Goal: Use online tool/utility: Utilize a website feature to perform a specific function

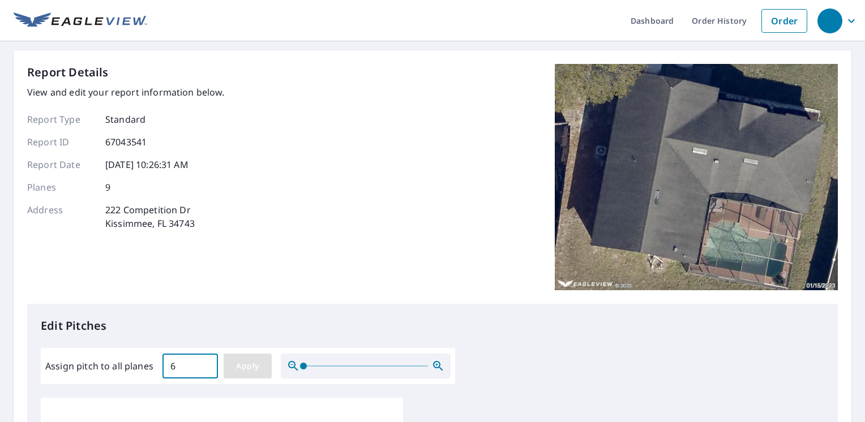
type input "6"
click at [254, 374] on button "Apply" at bounding box center [248, 366] width 48 height 25
type input "6"
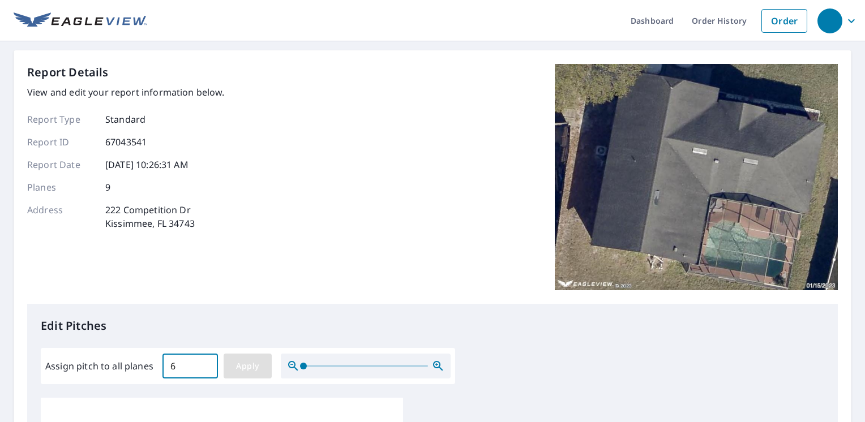
type input "6"
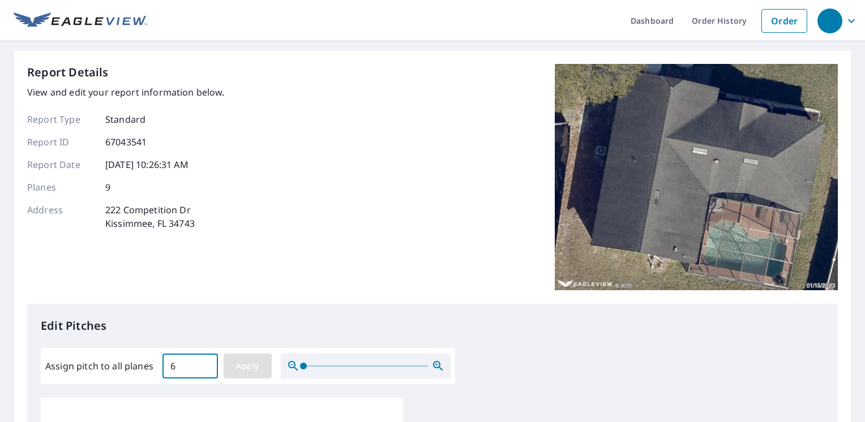
type input "6"
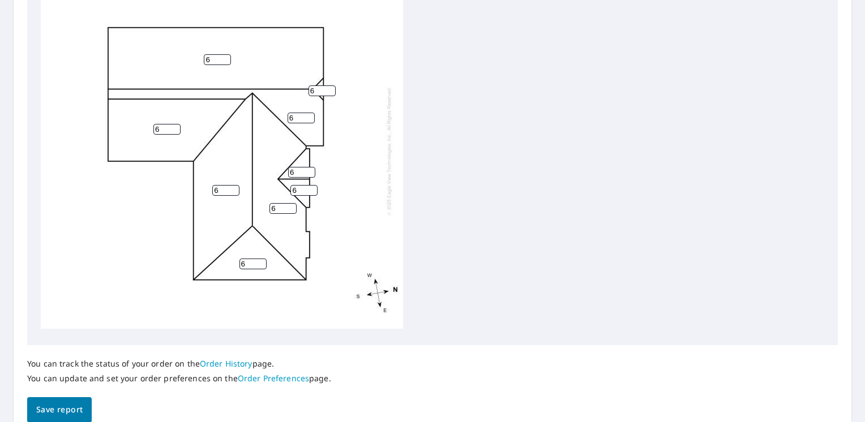
scroll to position [473, 0]
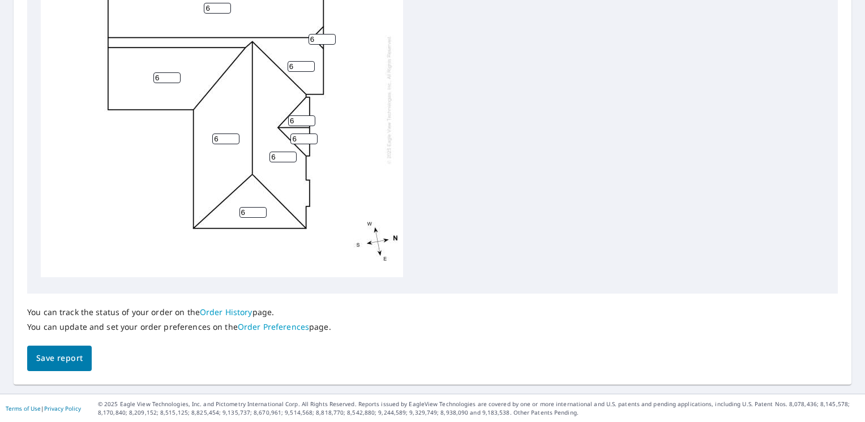
click at [59, 359] on span "Save report" at bounding box center [59, 358] width 46 height 14
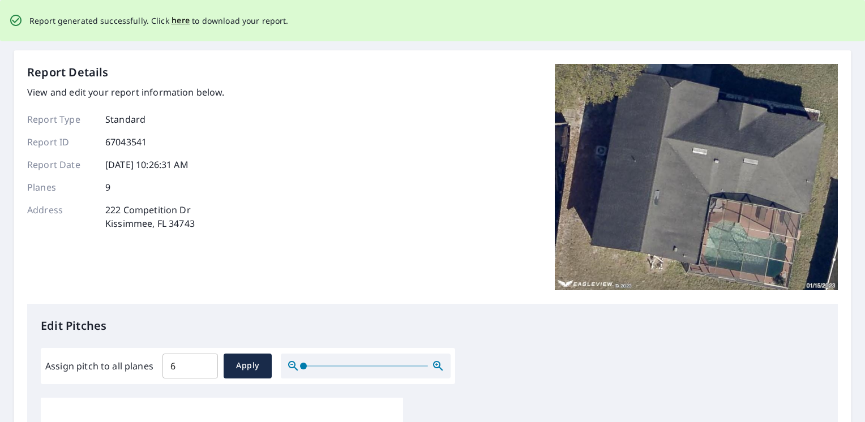
scroll to position [0, 0]
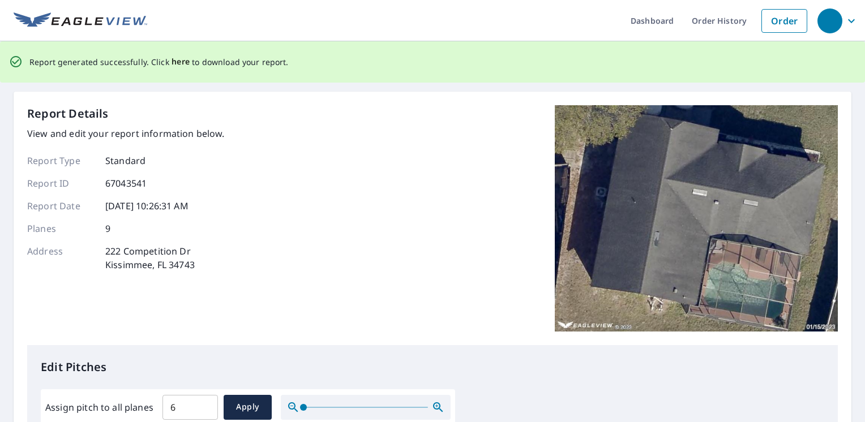
click at [173, 61] on span "here" at bounding box center [180, 62] width 19 height 14
click at [177, 65] on span "here" at bounding box center [180, 62] width 19 height 14
click at [176, 65] on span "here" at bounding box center [180, 62] width 19 height 14
click at [176, 60] on span "here" at bounding box center [180, 62] width 19 height 14
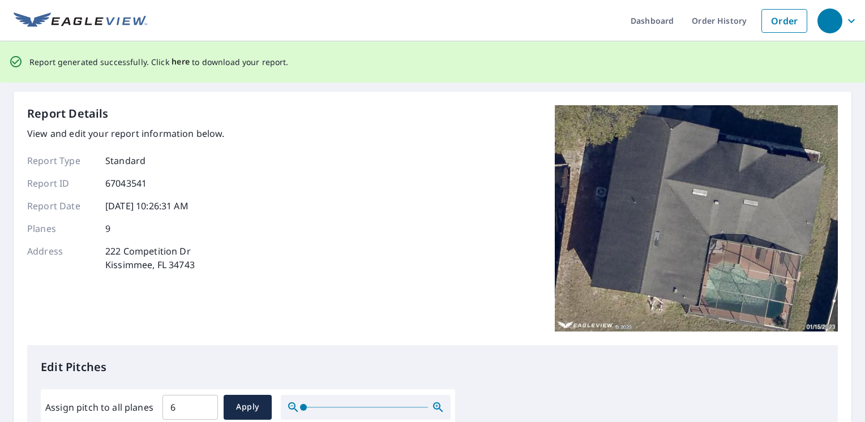
click at [176, 60] on span "here" at bounding box center [180, 62] width 19 height 14
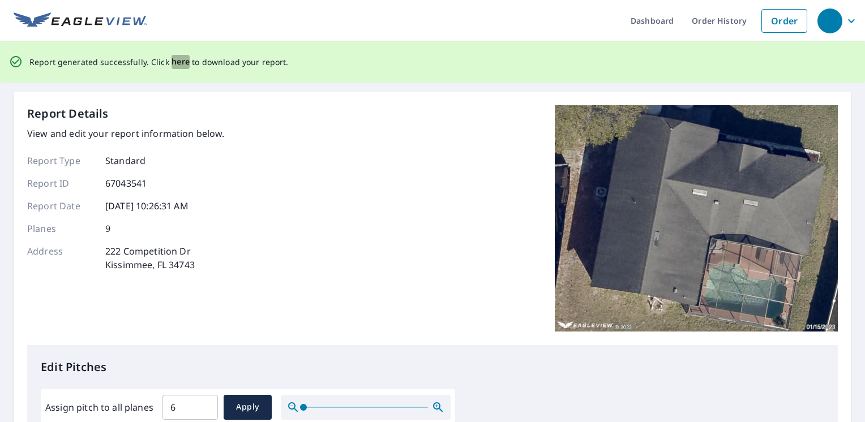
click at [176, 60] on span "here" at bounding box center [180, 62] width 19 height 14
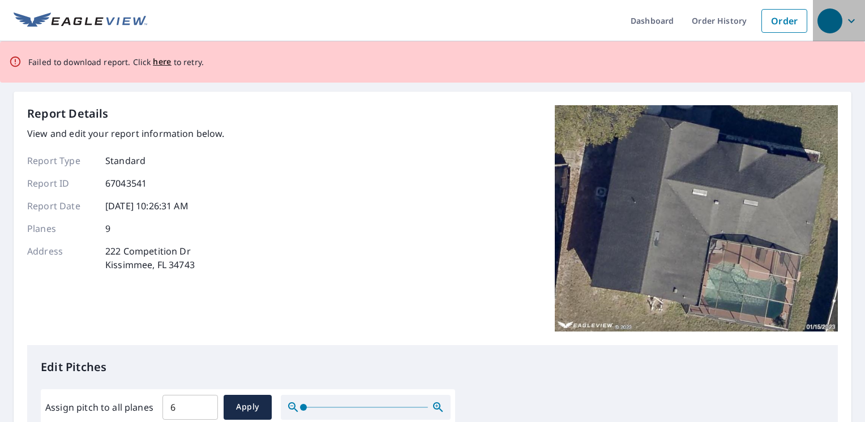
click at [844, 25] on icon "button" at bounding box center [851, 21] width 14 height 14
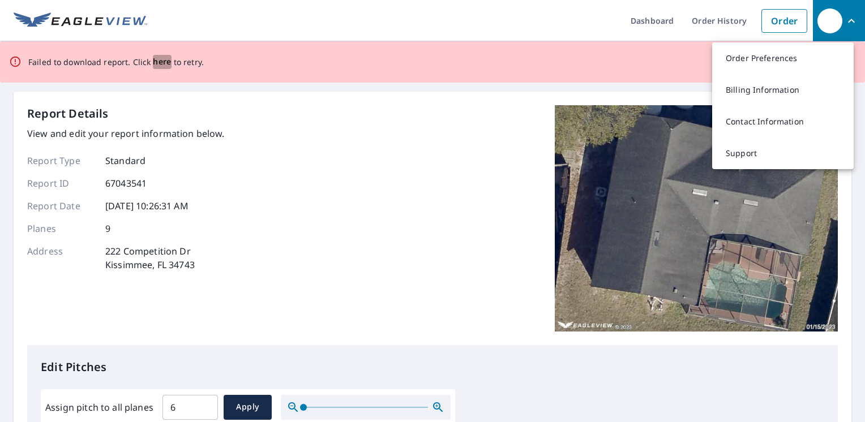
click at [153, 58] on span "here" at bounding box center [162, 62] width 19 height 14
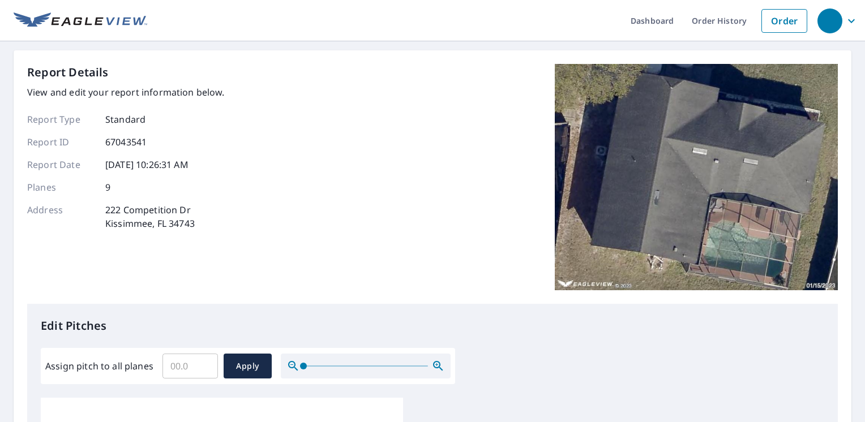
click at [183, 369] on input "Assign pitch to all planes" at bounding box center [189, 366] width 55 height 32
type input "6"
click at [234, 366] on span "Apply" at bounding box center [248, 366] width 30 height 14
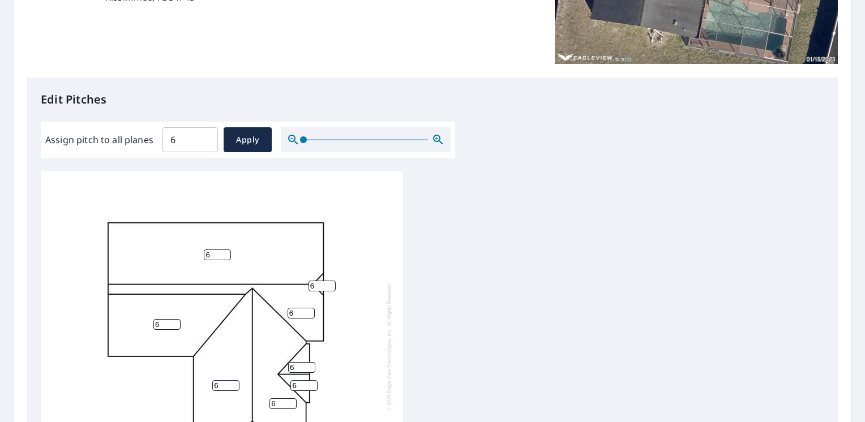
scroll to position [473, 0]
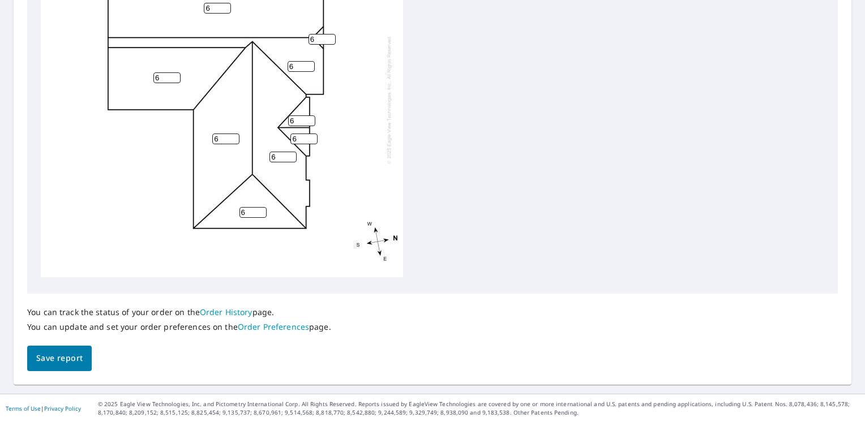
click at [69, 364] on span "Save report" at bounding box center [59, 358] width 46 height 14
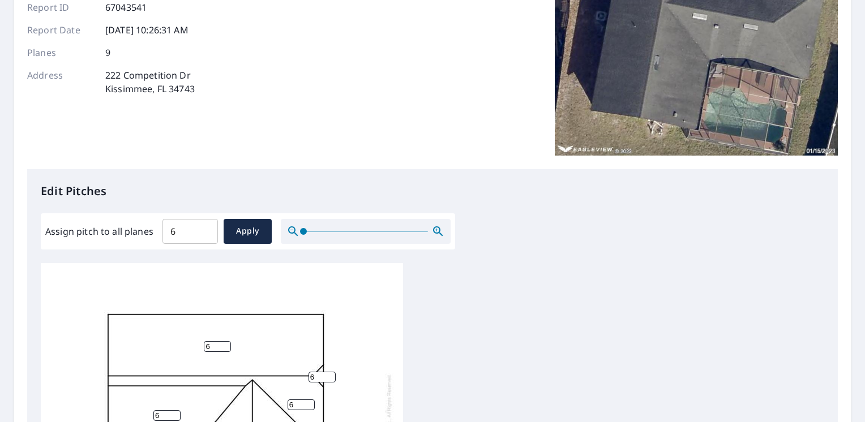
scroll to position [0, 0]
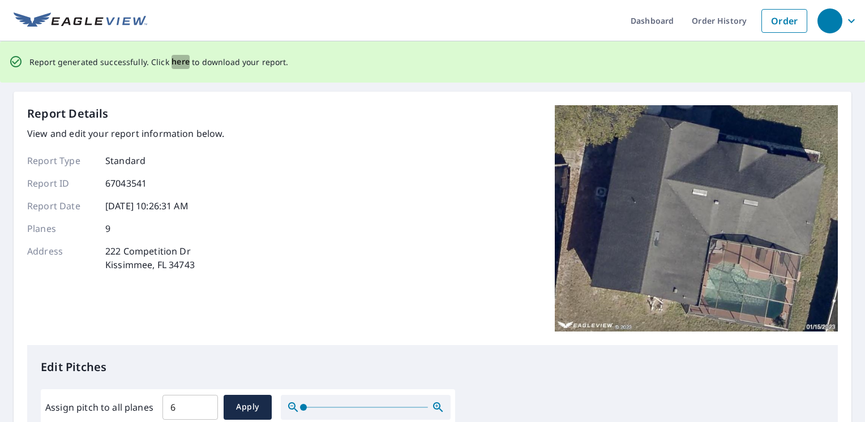
click at [179, 61] on span "here" at bounding box center [180, 62] width 19 height 14
click at [848, 22] on icon "button" at bounding box center [851, 21] width 7 height 4
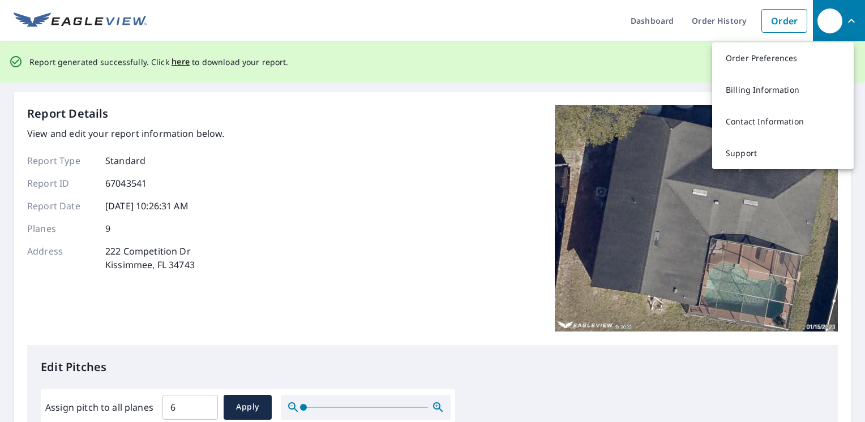
click at [580, 78] on div "Report generated successfully. Click here to download your report." at bounding box center [432, 61] width 865 height 41
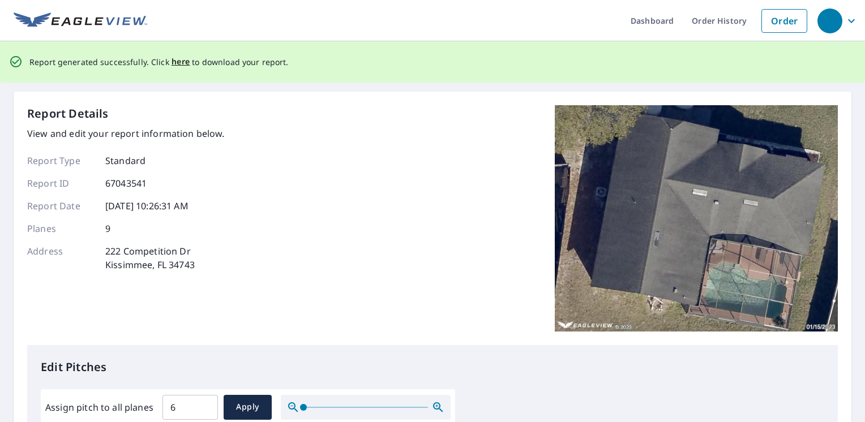
drag, startPoint x: 744, startPoint y: 140, endPoint x: 813, endPoint y: 62, distance: 104.2
click at [813, 62] on div "Report generated successfully. Click here to download your report." at bounding box center [432, 61] width 865 height 41
click at [177, 61] on span "here" at bounding box center [180, 62] width 19 height 14
